Goal: Information Seeking & Learning: Learn about a topic

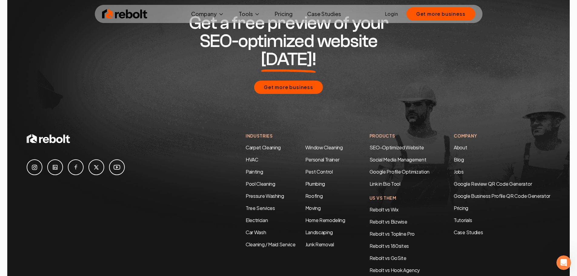
scroll to position [2751, 0]
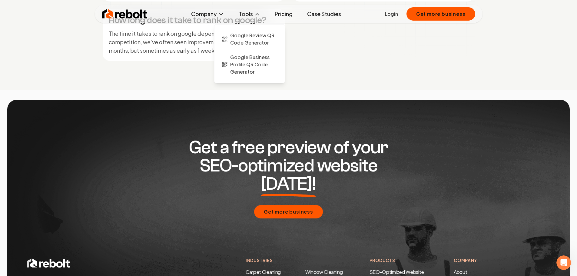
click at [246, 12] on button "Tools" at bounding box center [249, 14] width 31 height 12
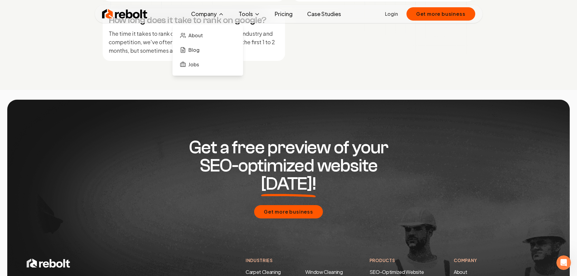
click at [215, 14] on button "Company" at bounding box center [207, 14] width 43 height 12
click at [200, 38] on span "About" at bounding box center [195, 35] width 15 height 7
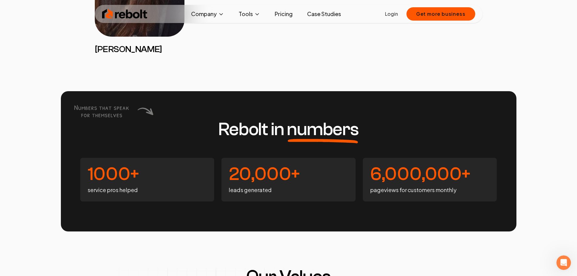
scroll to position [1302, 0]
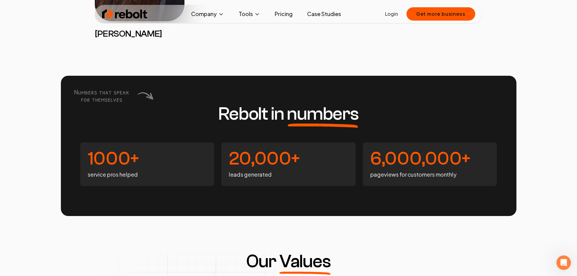
click at [179, 166] on h4 "1000+" at bounding box center [148, 159] width 120 height 18
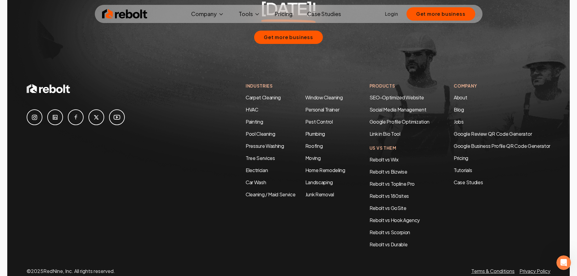
scroll to position [1690, 0]
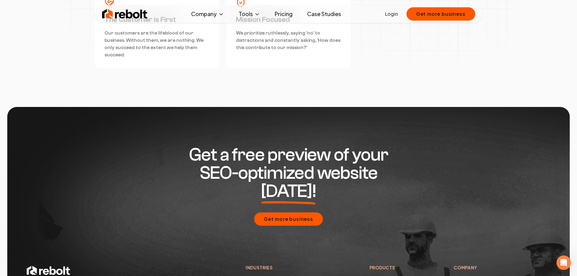
click at [329, 17] on link "Case Studies" at bounding box center [324, 14] width 44 height 12
